Goal: Find specific page/section: Locate a particular part of the current website

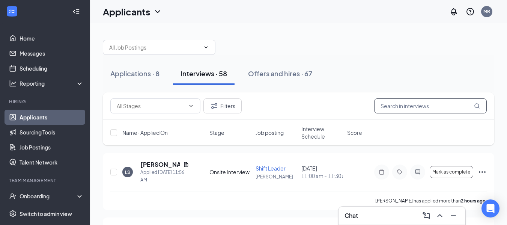
click at [427, 106] on input "text" at bounding box center [430, 105] width 113 height 15
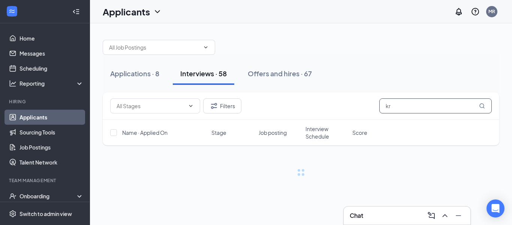
type input "k"
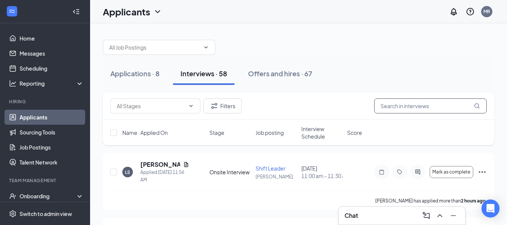
click at [415, 104] on input "text" at bounding box center [430, 105] width 113 height 15
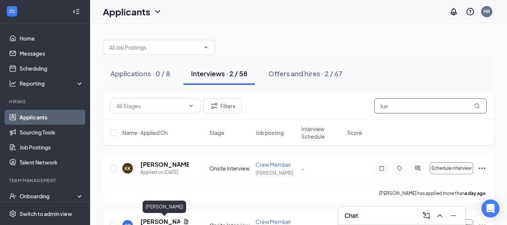
type input "kar"
click at [174, 219] on h5 "[PERSON_NAME]" at bounding box center [160, 221] width 40 height 8
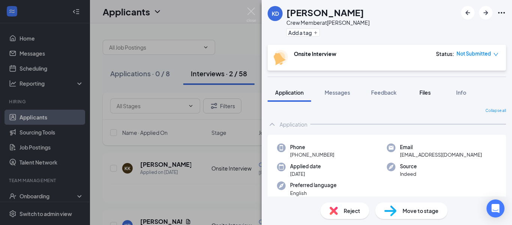
click at [422, 93] on span "Files" at bounding box center [425, 92] width 11 height 7
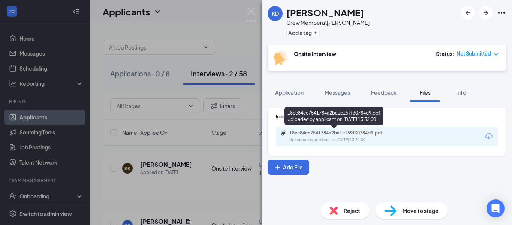
click at [354, 136] on div "18ec84cc7541784a2ba1c159f30784d9.pdf Uploaded by applicant on [DATE] 13:52:00" at bounding box center [342, 136] width 122 height 13
